Goal: Task Accomplishment & Management: Manage account settings

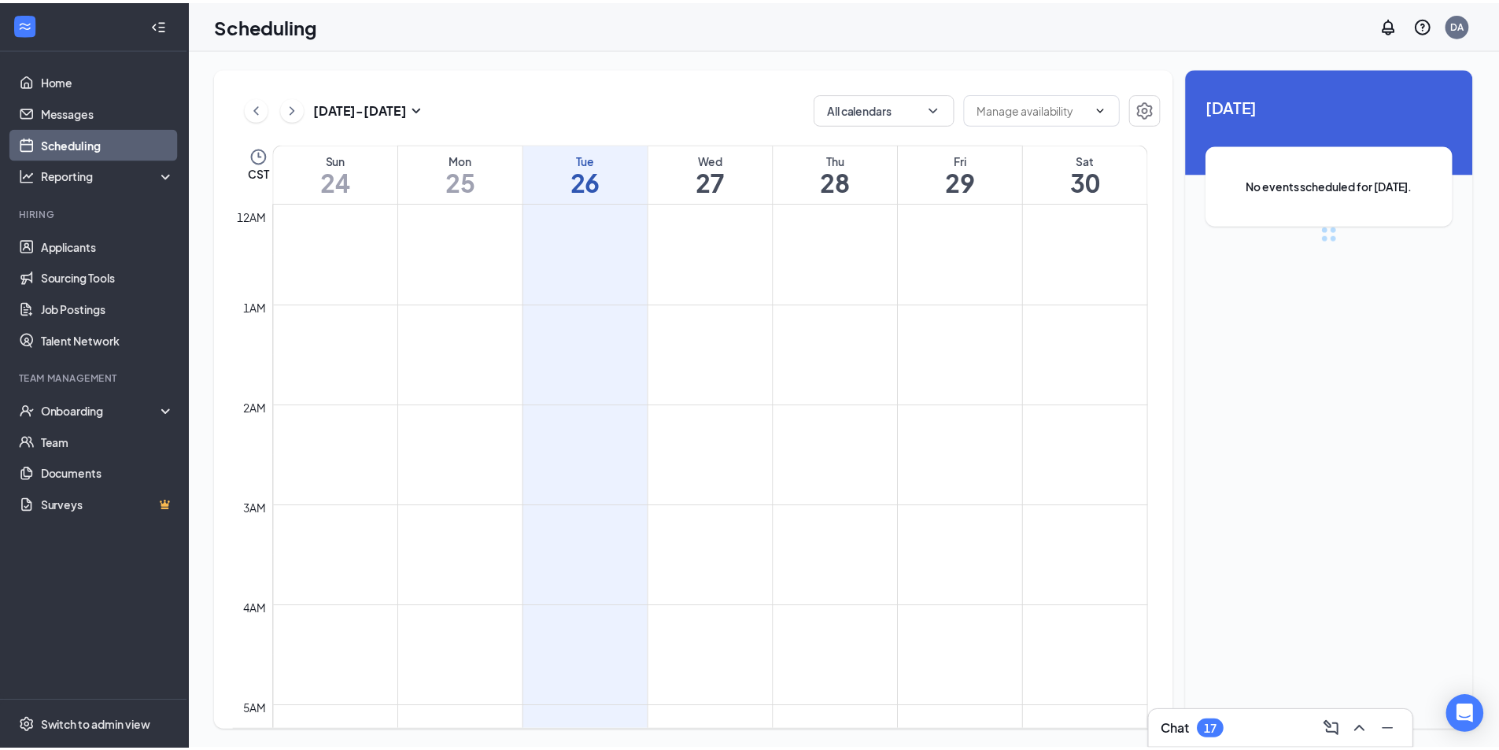
scroll to position [773, 0]
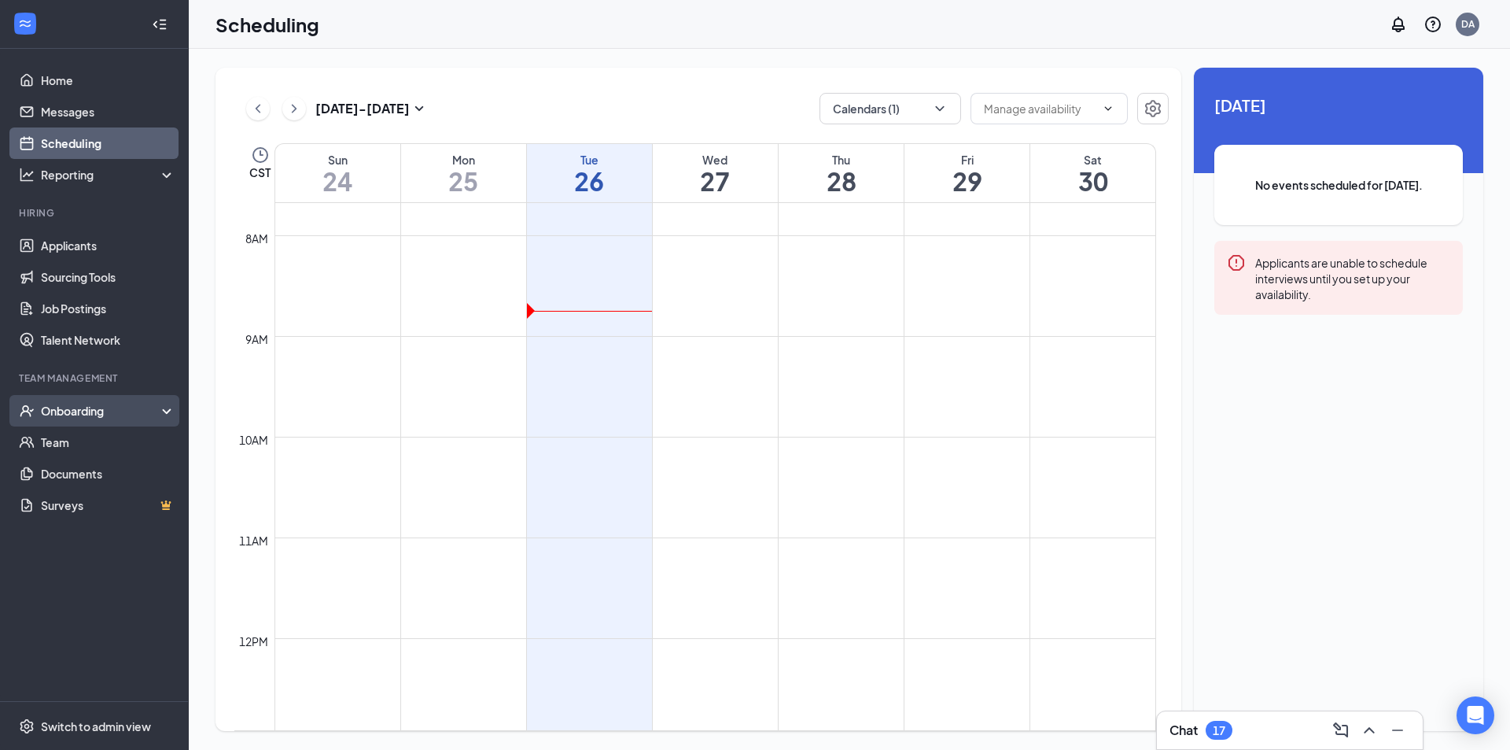
click at [78, 418] on div "Onboarding" at bounding box center [101, 411] width 121 height 16
click at [87, 444] on link "Overview" at bounding box center [108, 441] width 135 height 31
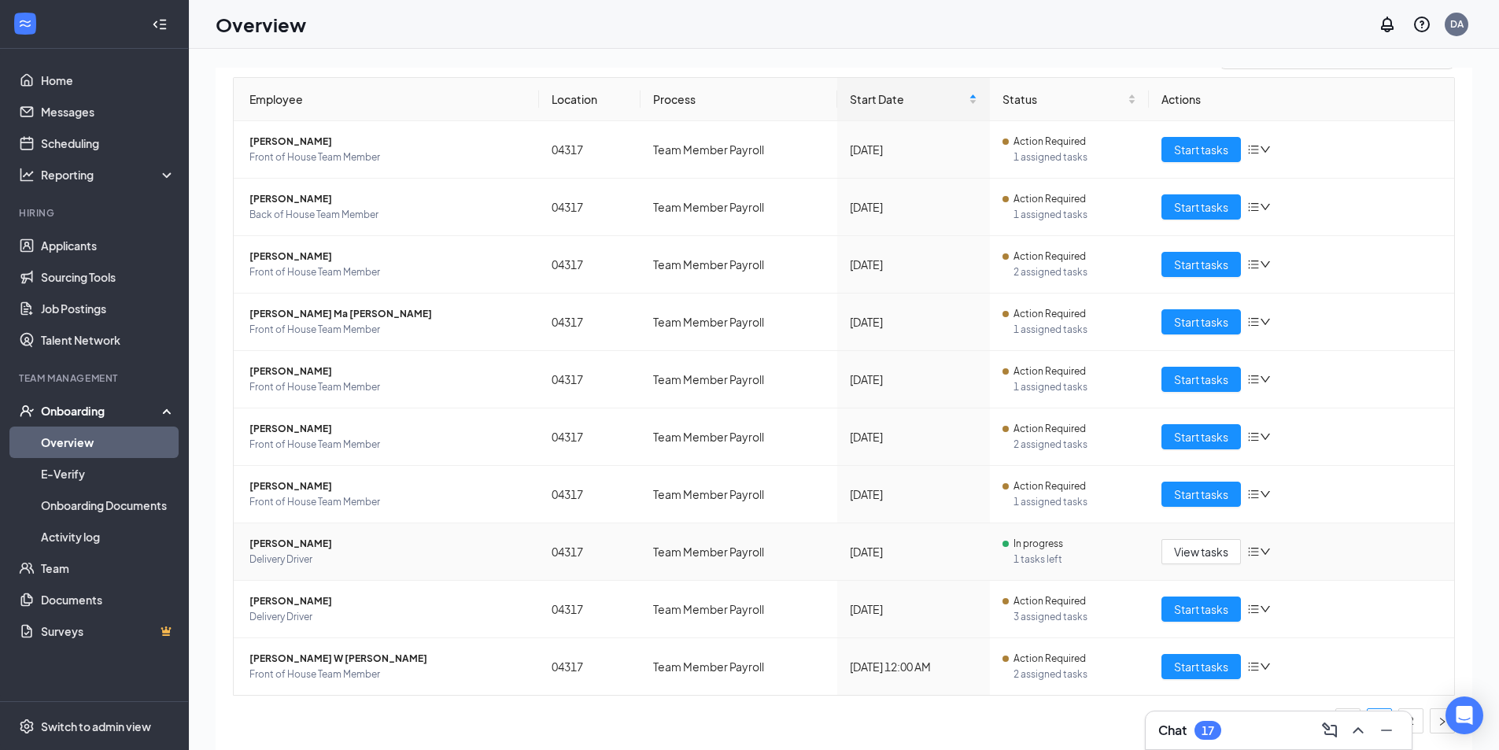
scroll to position [140, 0]
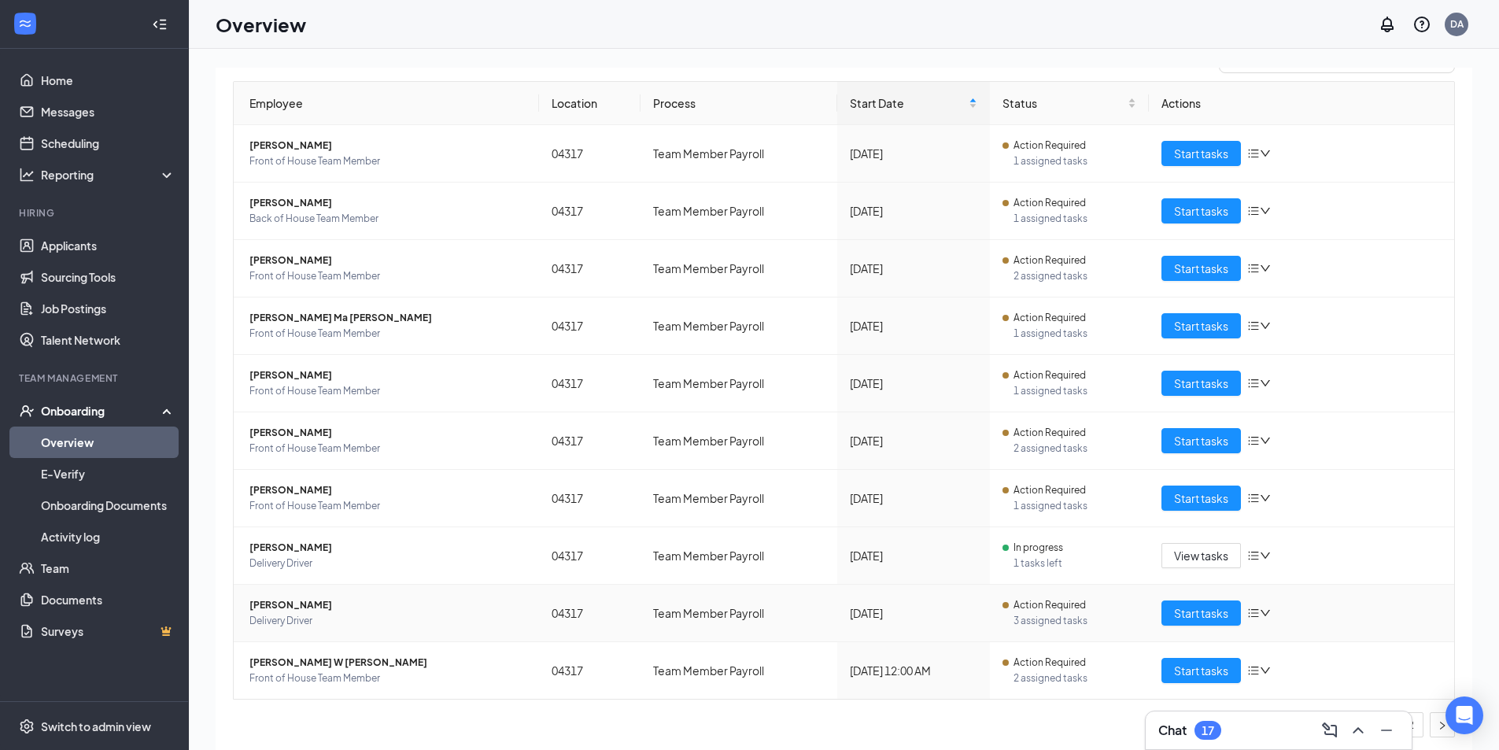
click at [278, 603] on span "[PERSON_NAME]" at bounding box center [387, 605] width 277 height 16
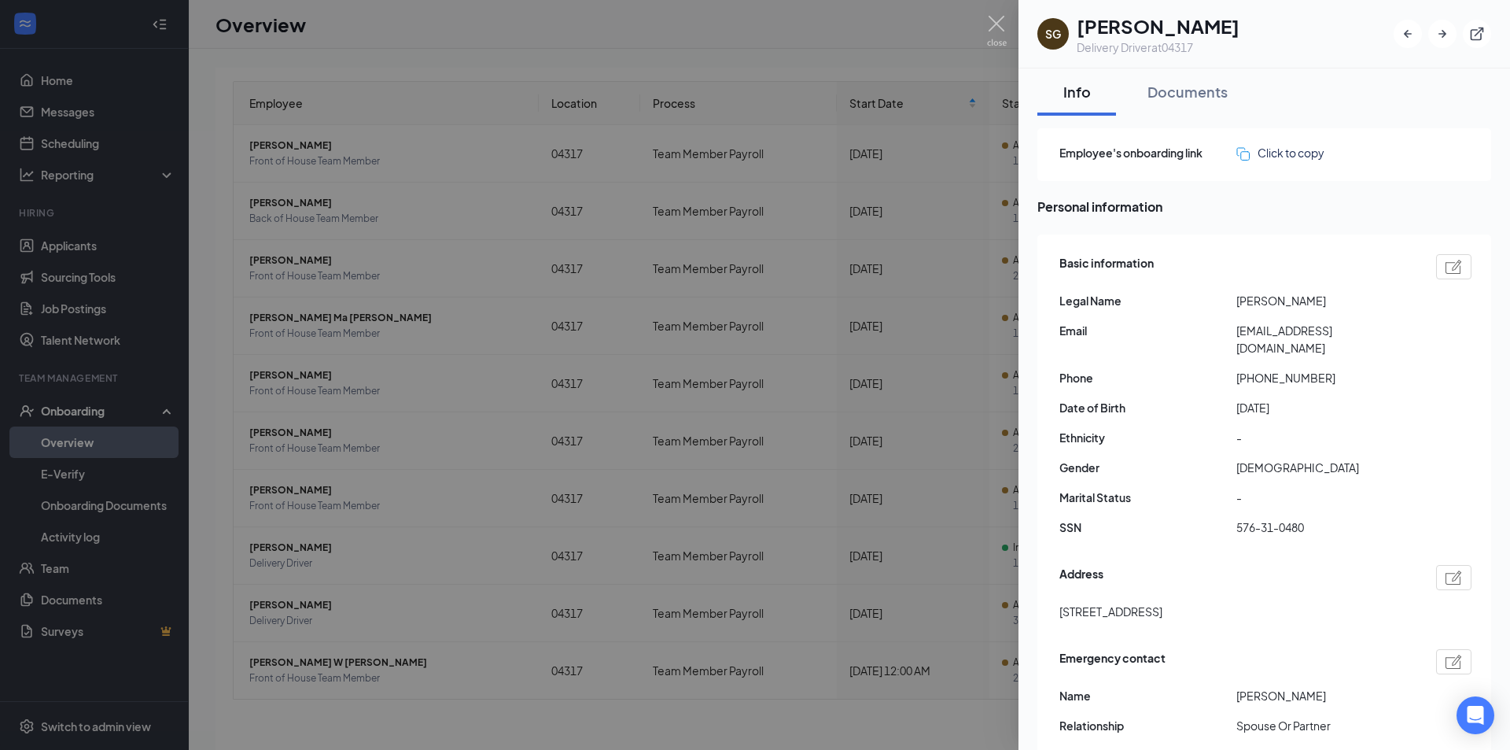
click at [990, 414] on div at bounding box center [755, 375] width 1510 height 750
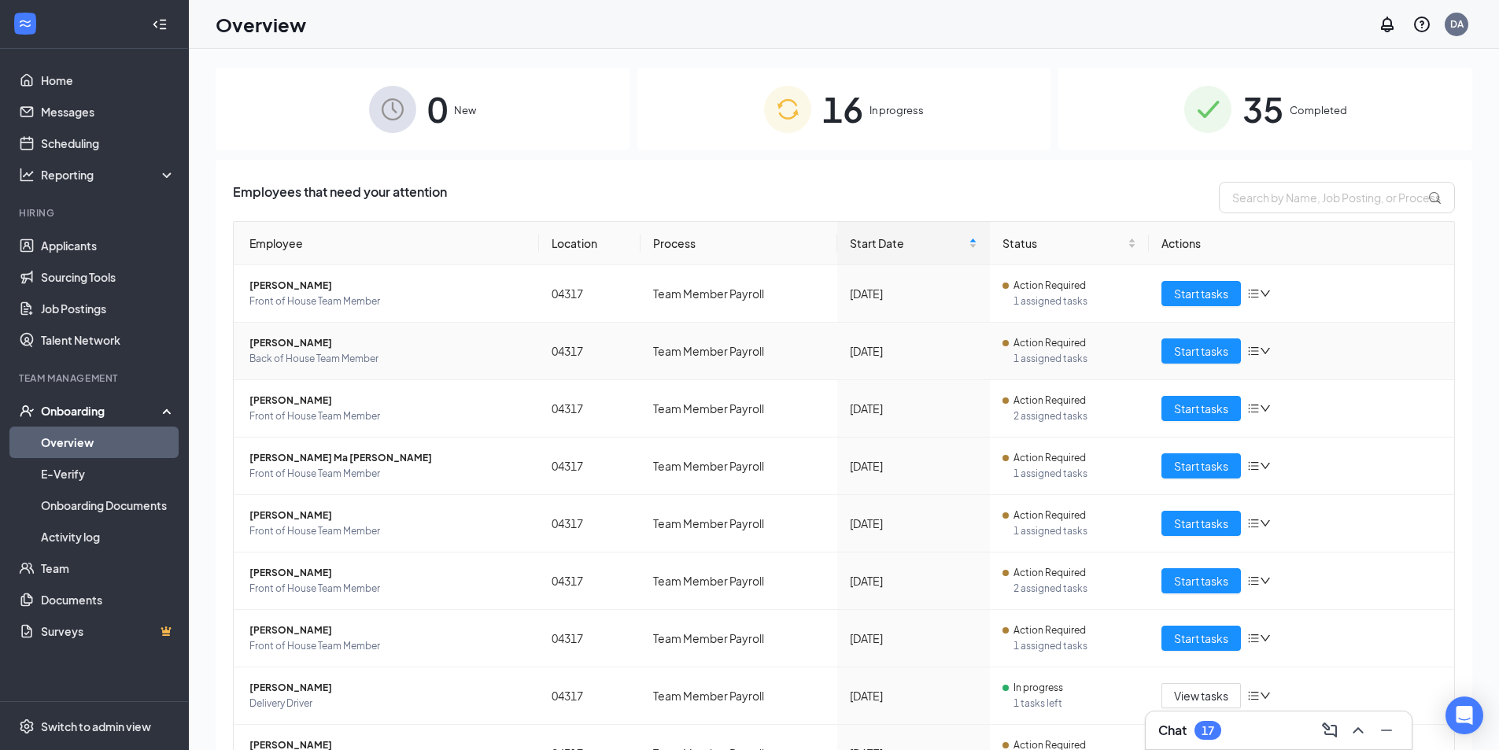
scroll to position [144, 0]
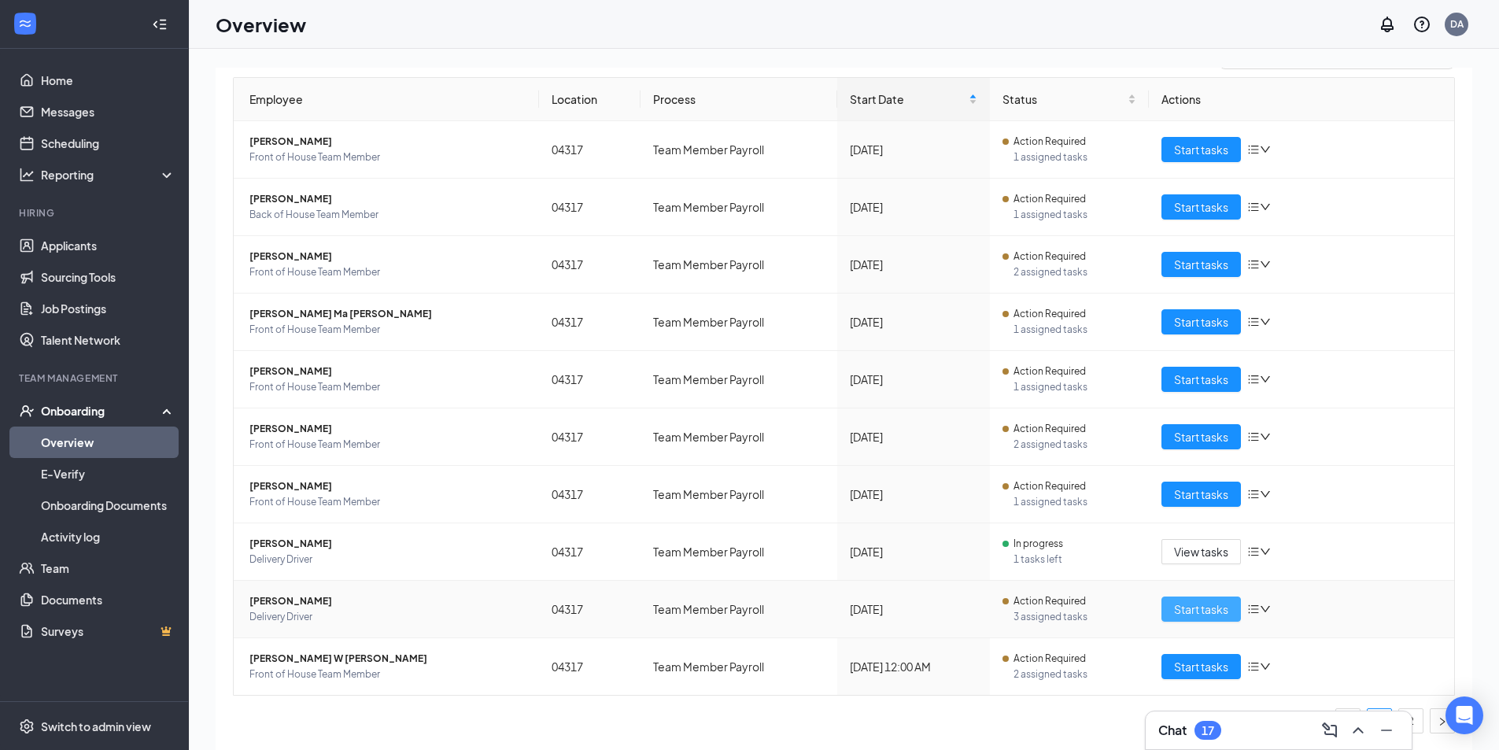
click at [1207, 617] on span "Start tasks" at bounding box center [1201, 608] width 54 height 17
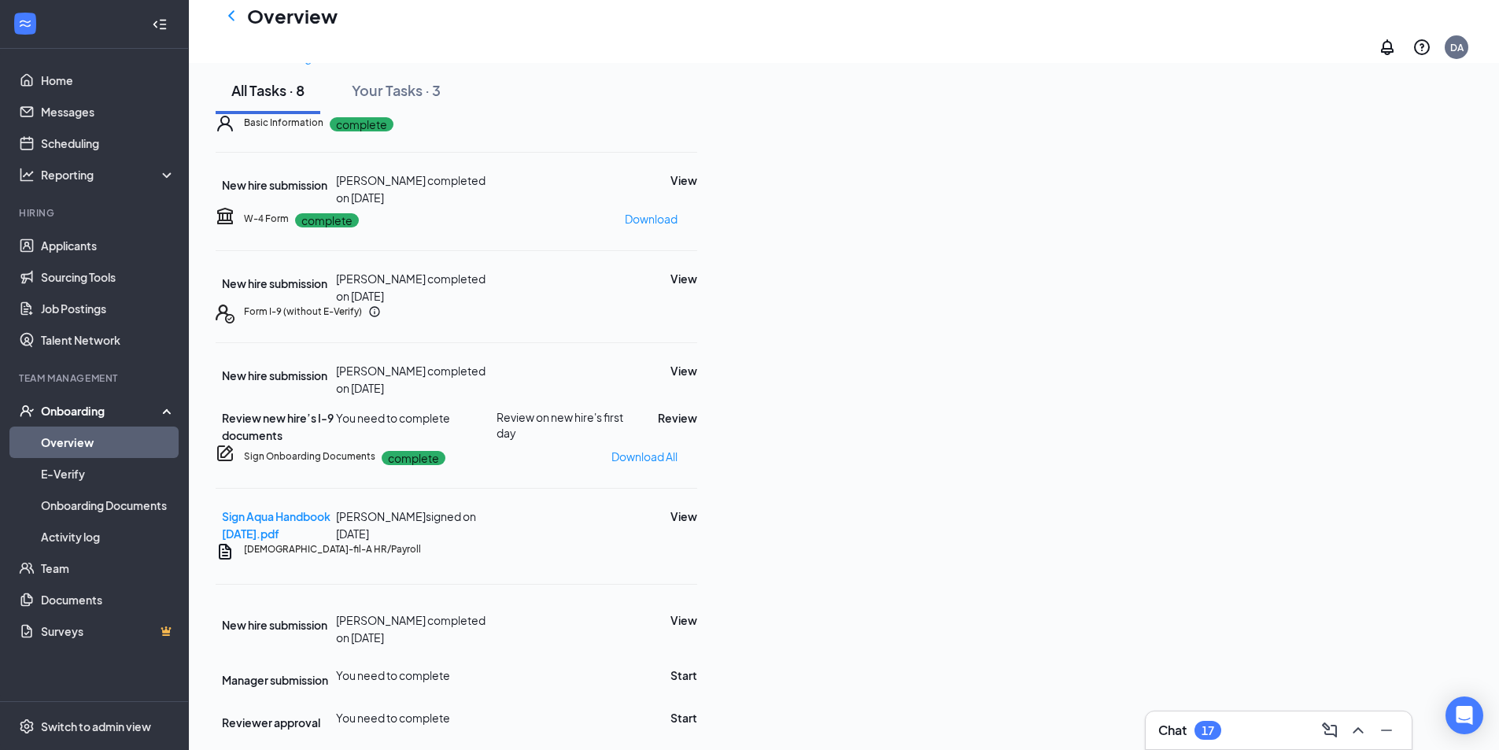
scroll to position [249, 0]
click at [697, 270] on button "View" at bounding box center [683, 278] width 27 height 17
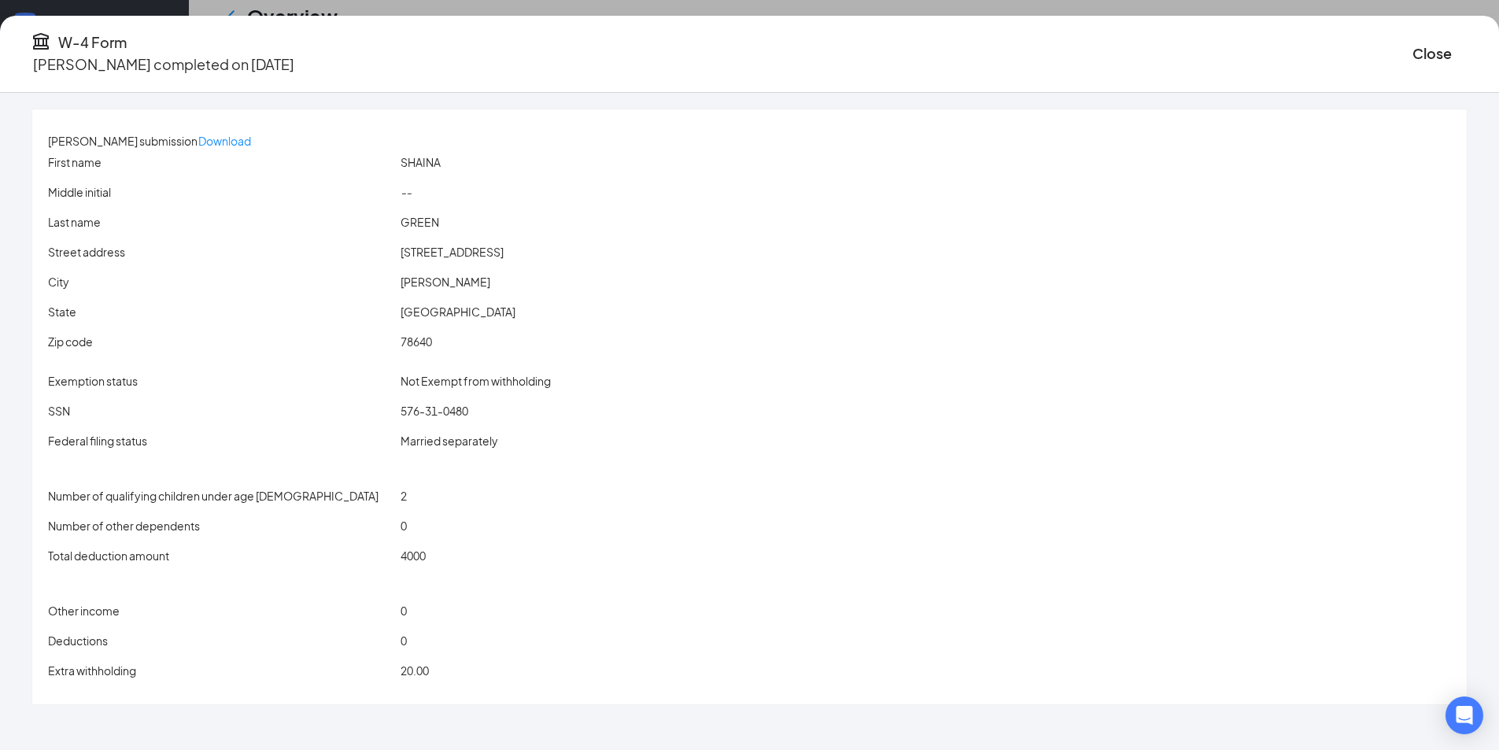
scroll to position [278, 0]
click at [1412, 47] on button "Close" at bounding box center [1431, 53] width 39 height 22
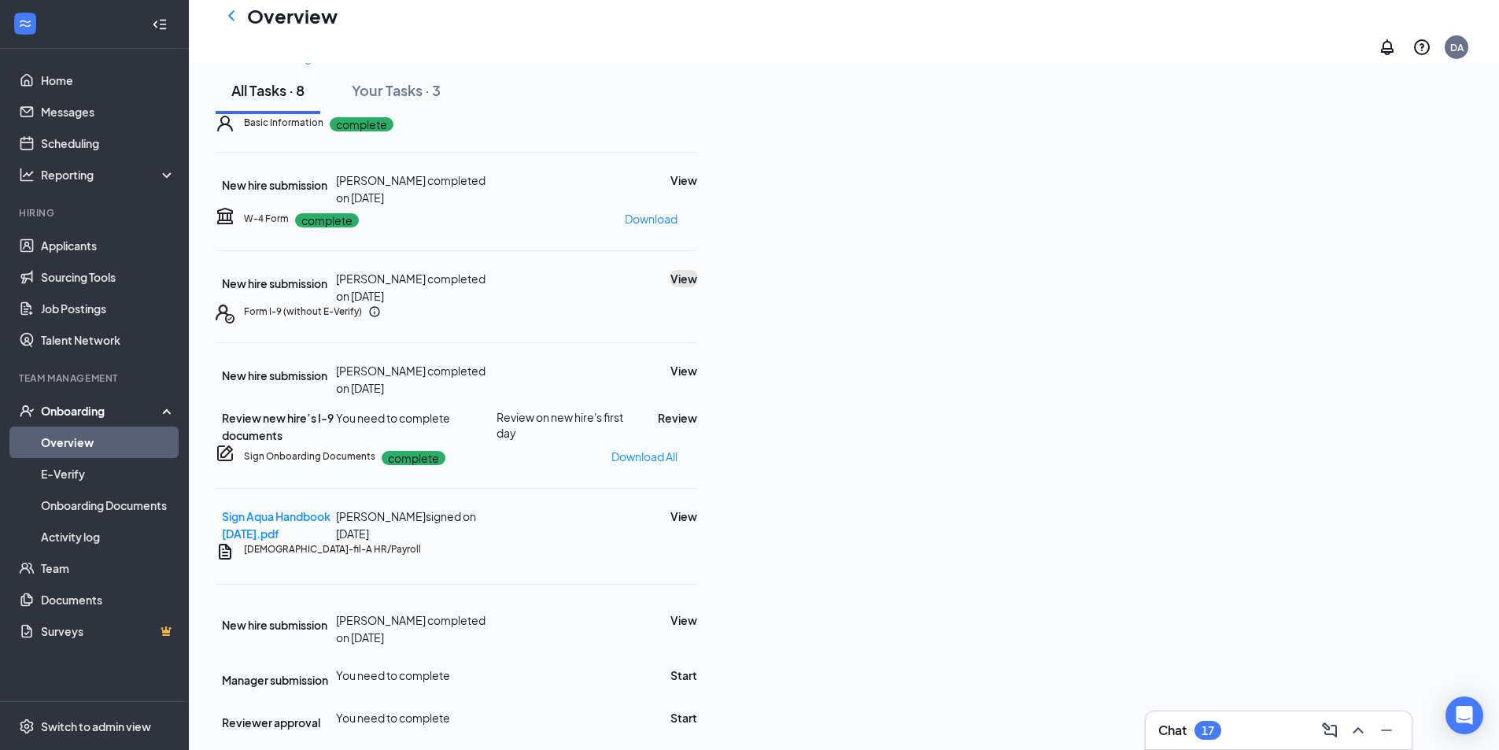
scroll to position [312, 0]
click at [233, 19] on icon "ChevronLeft" at bounding box center [231, 15] width 19 height 19
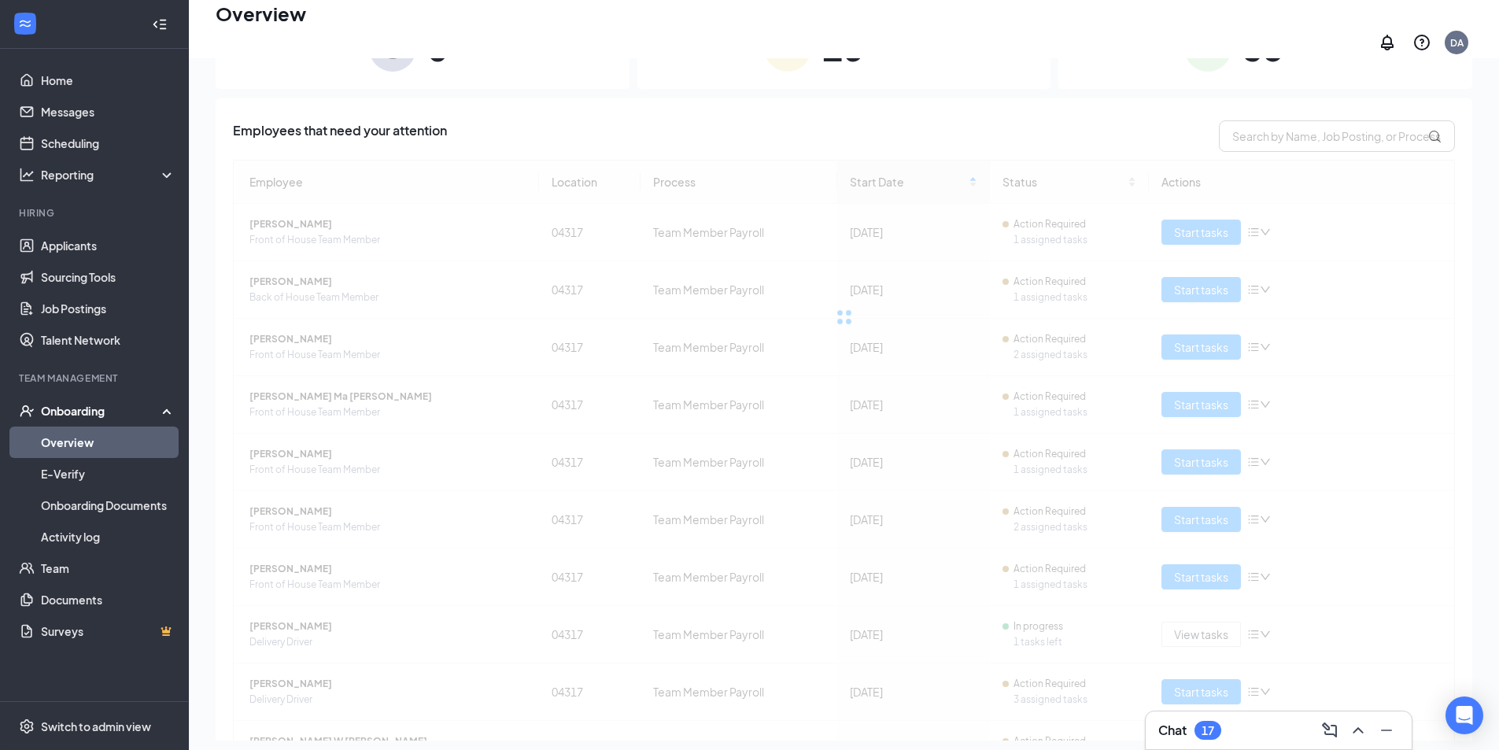
scroll to position [144, 0]
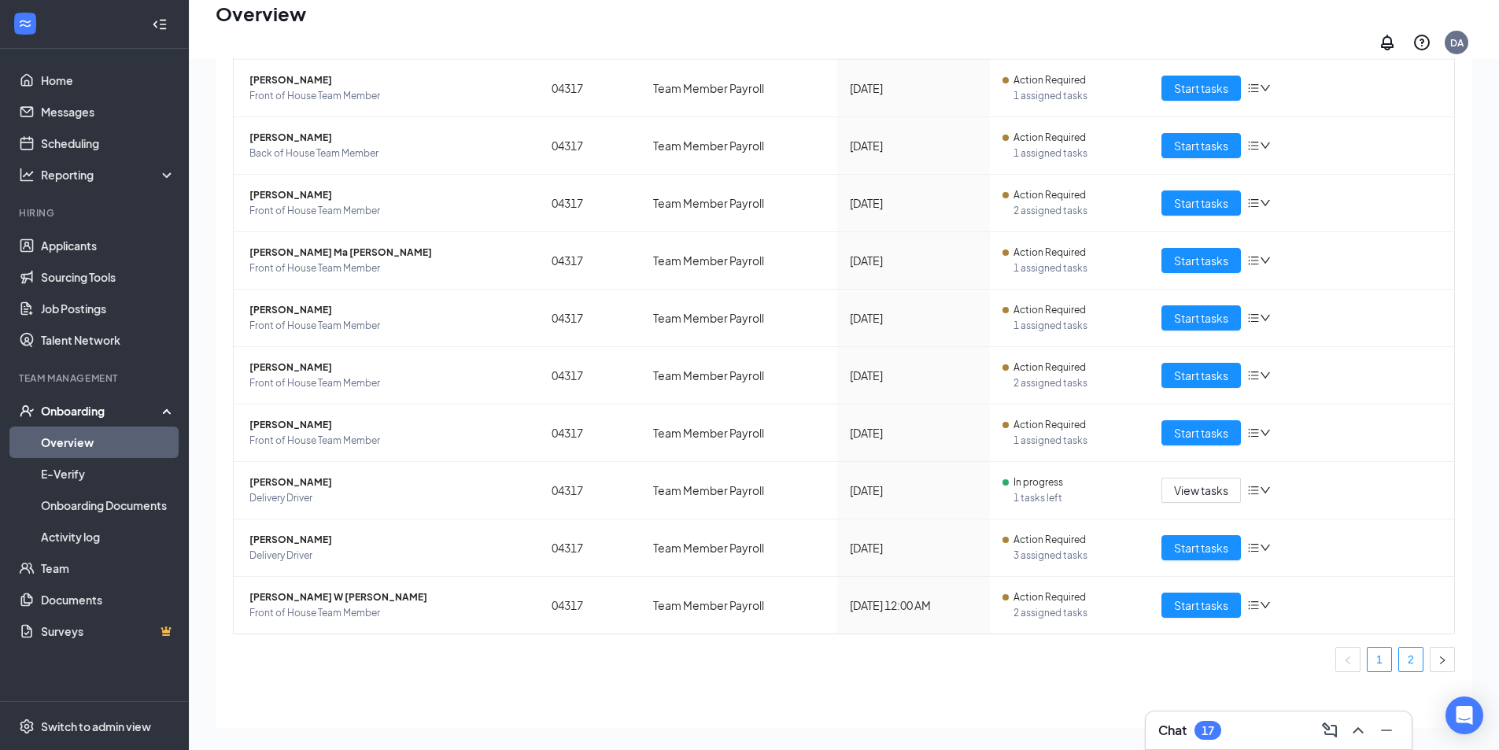
click at [1399, 655] on link "2" at bounding box center [1411, 659] width 24 height 24
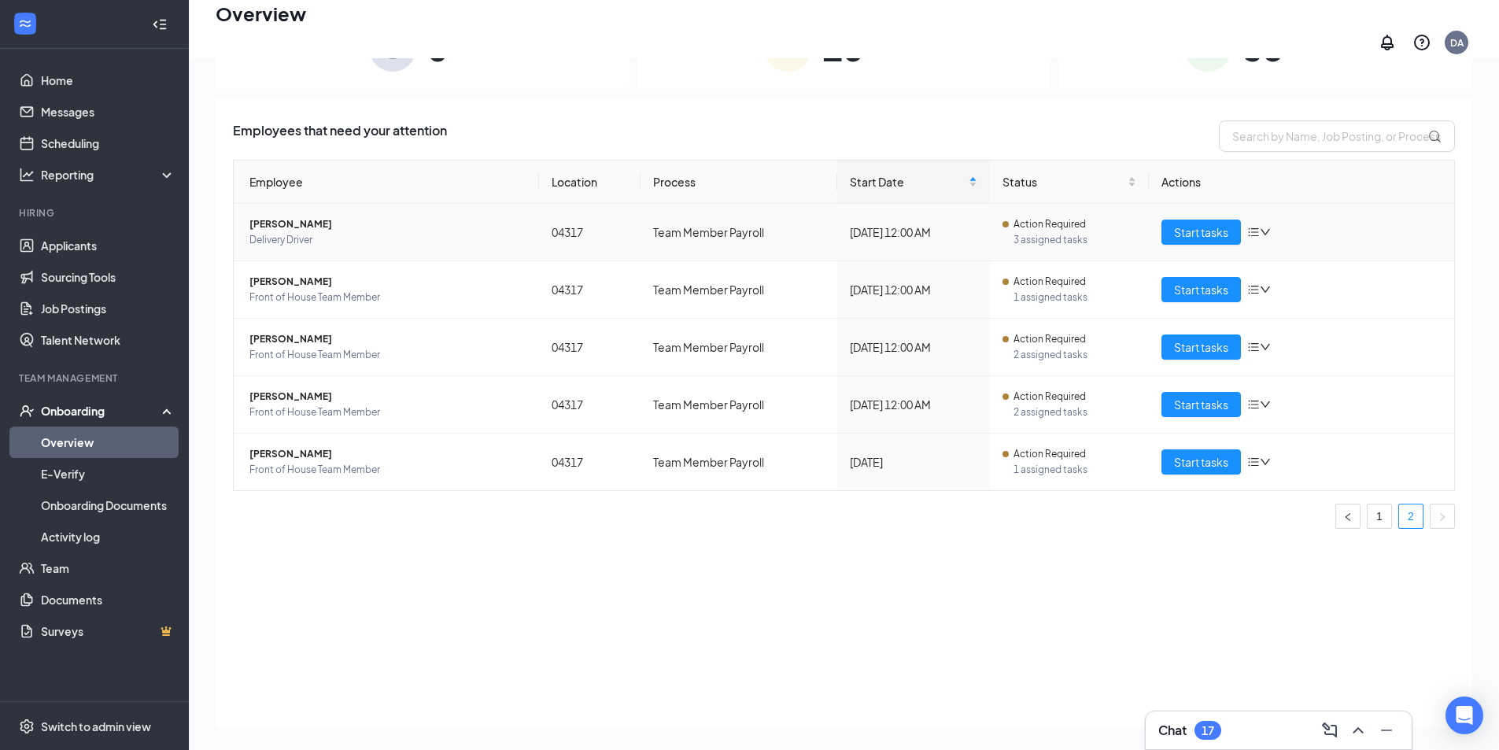
click at [280, 216] on span "Berry C Croft" at bounding box center [387, 224] width 277 height 16
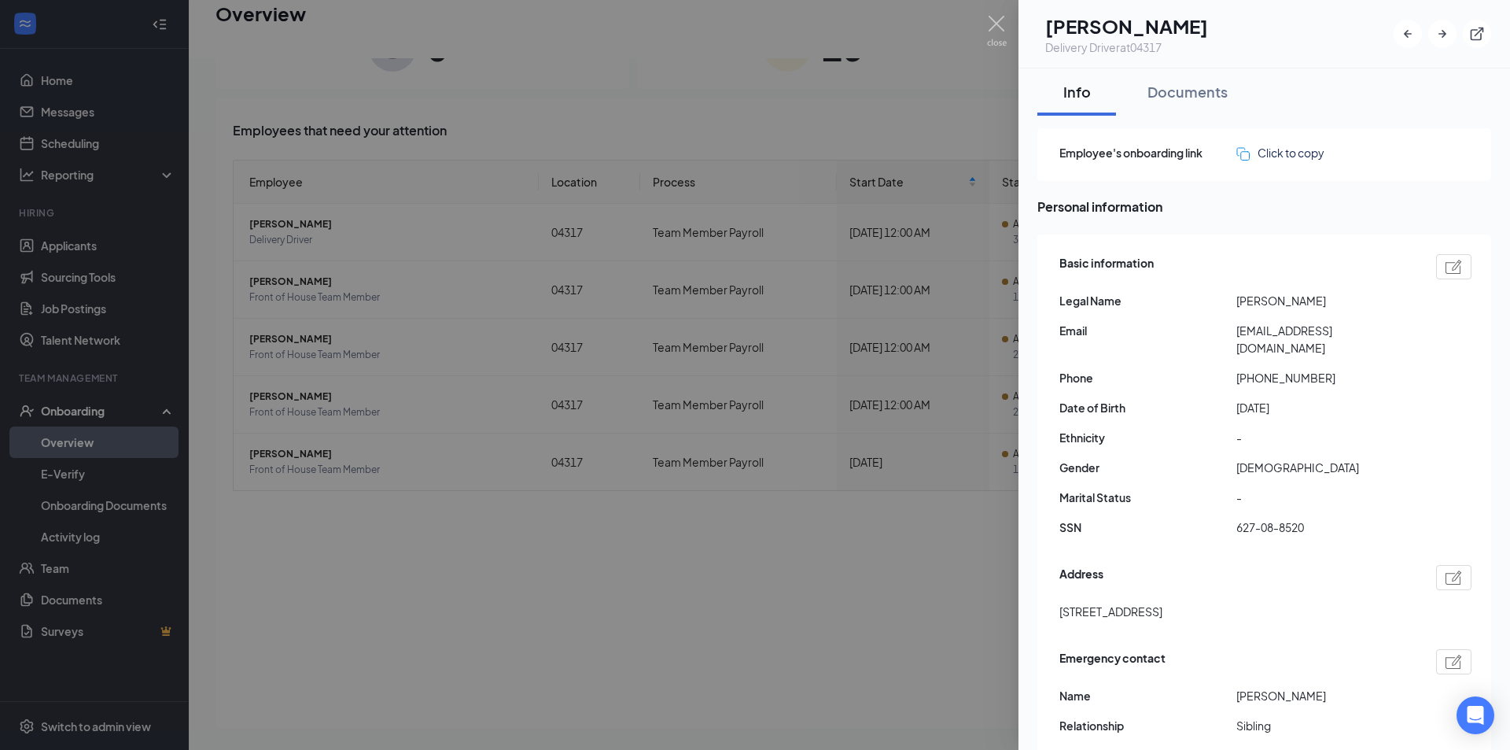
click at [730, 358] on div at bounding box center [755, 375] width 1510 height 750
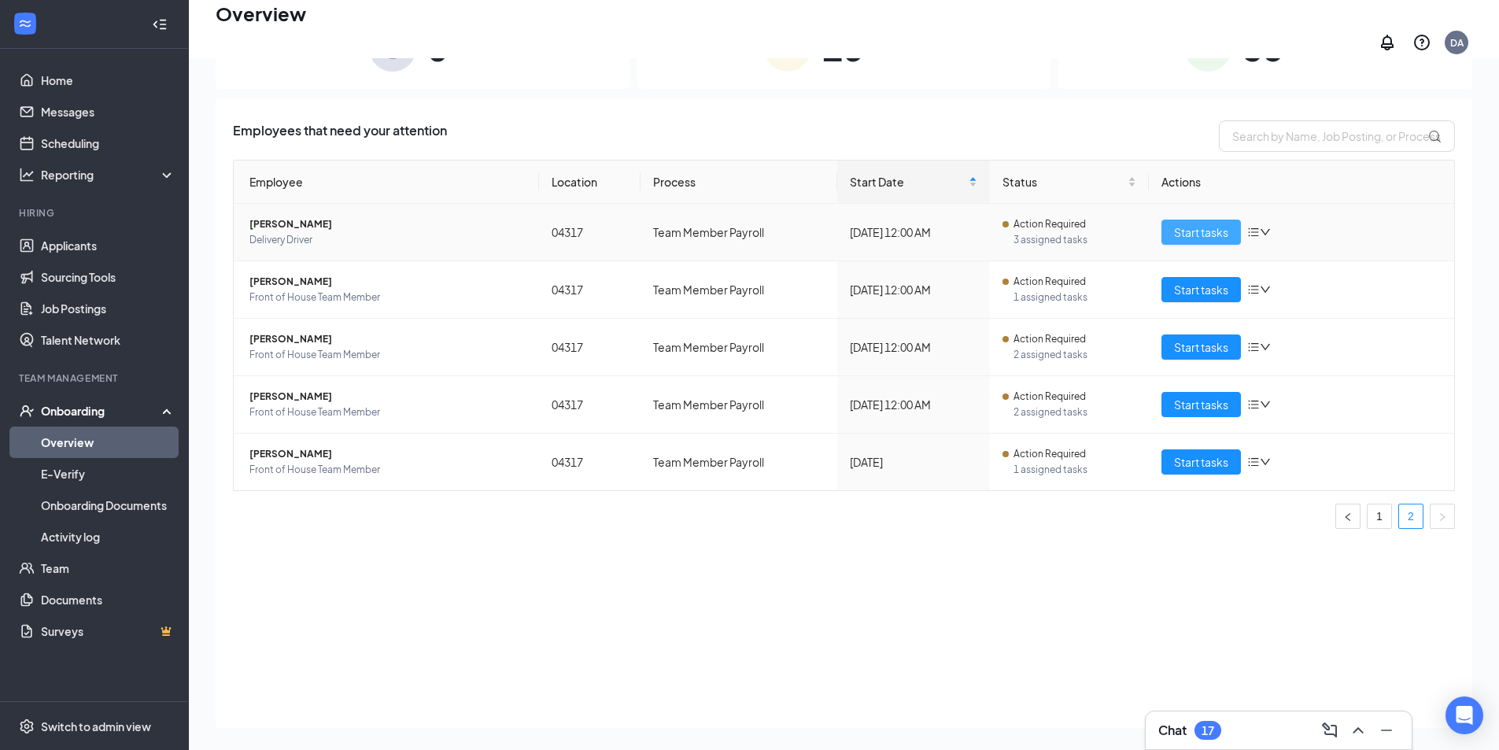
click at [1197, 227] on span "Start tasks" at bounding box center [1201, 231] width 54 height 17
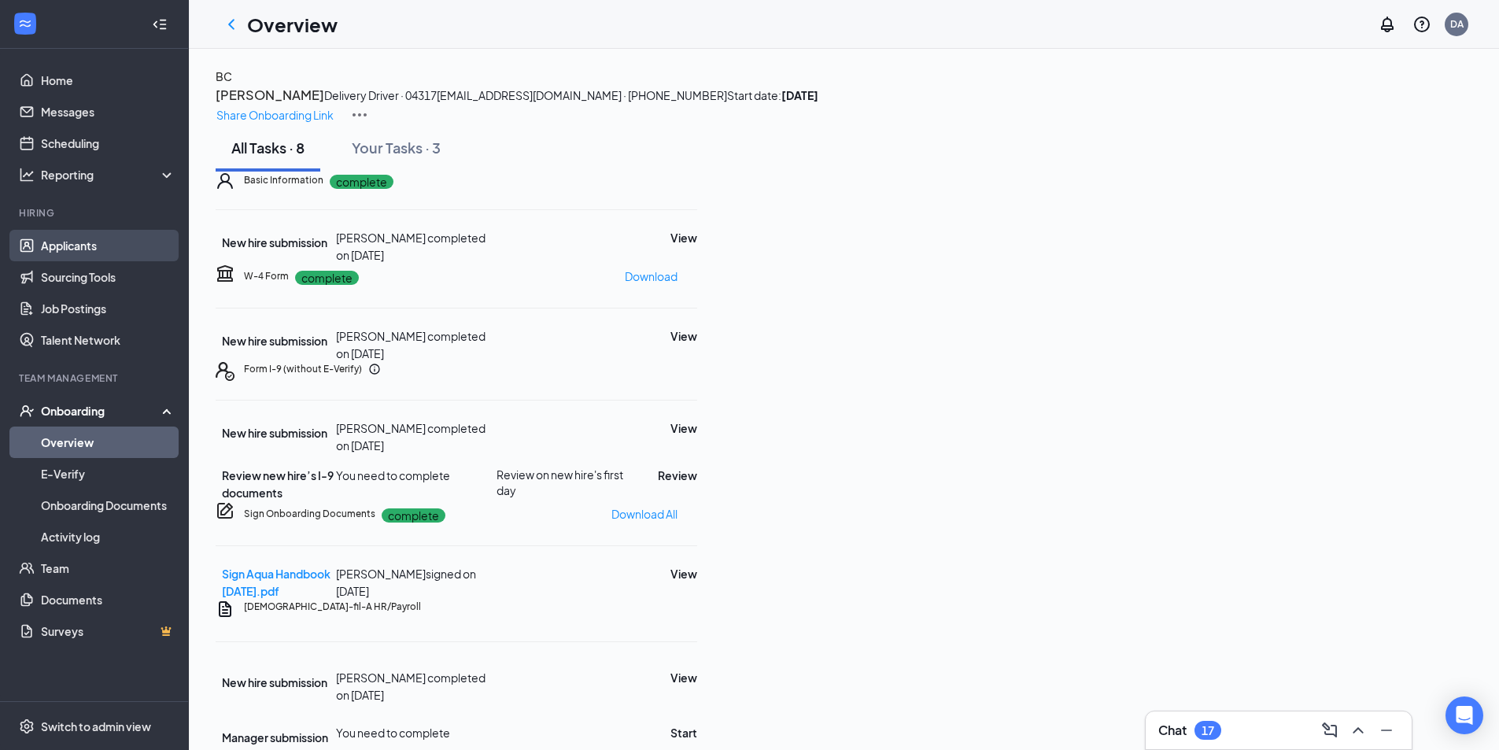
click at [111, 245] on link "Applicants" at bounding box center [108, 245] width 135 height 31
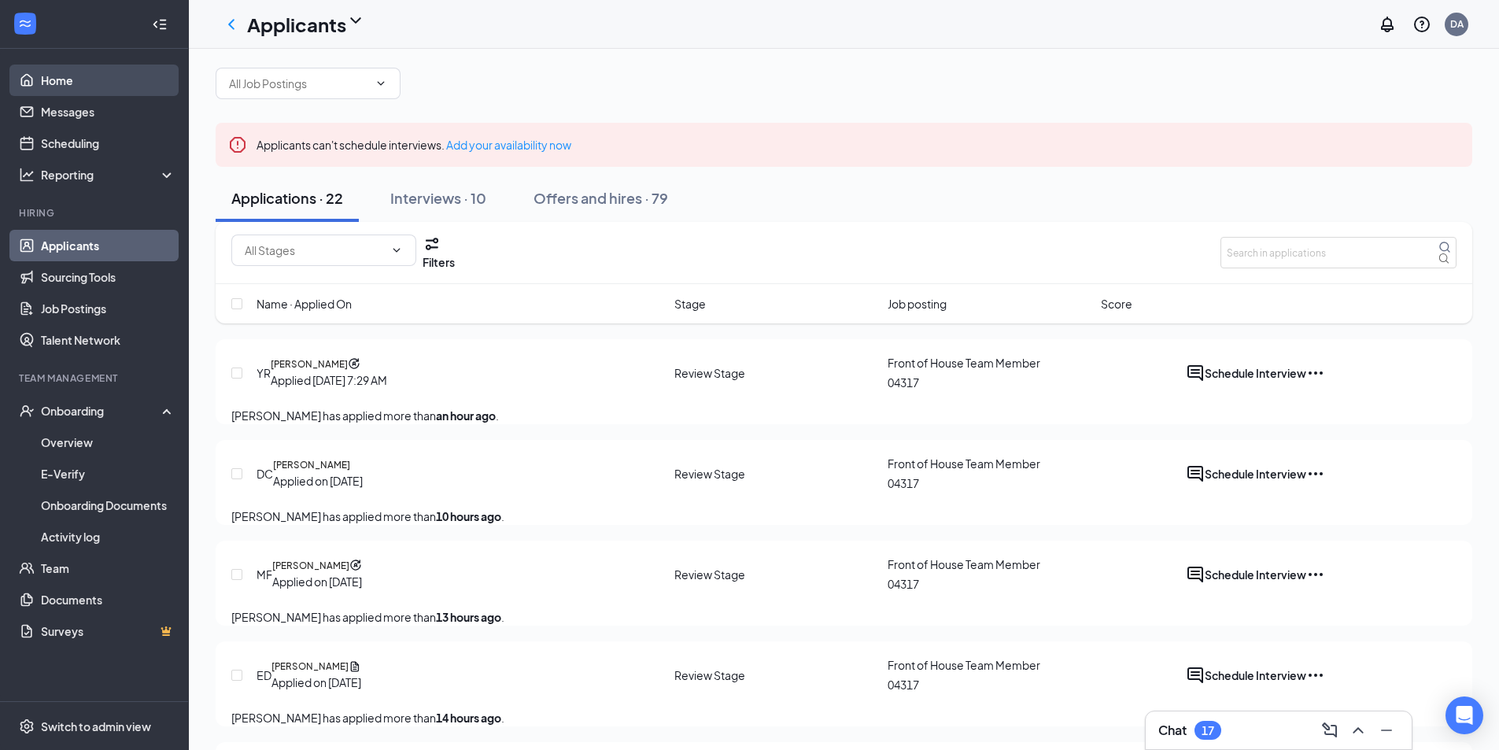
click at [121, 91] on link "Home" at bounding box center [108, 80] width 135 height 31
